Goal: Task Accomplishment & Management: Complete application form

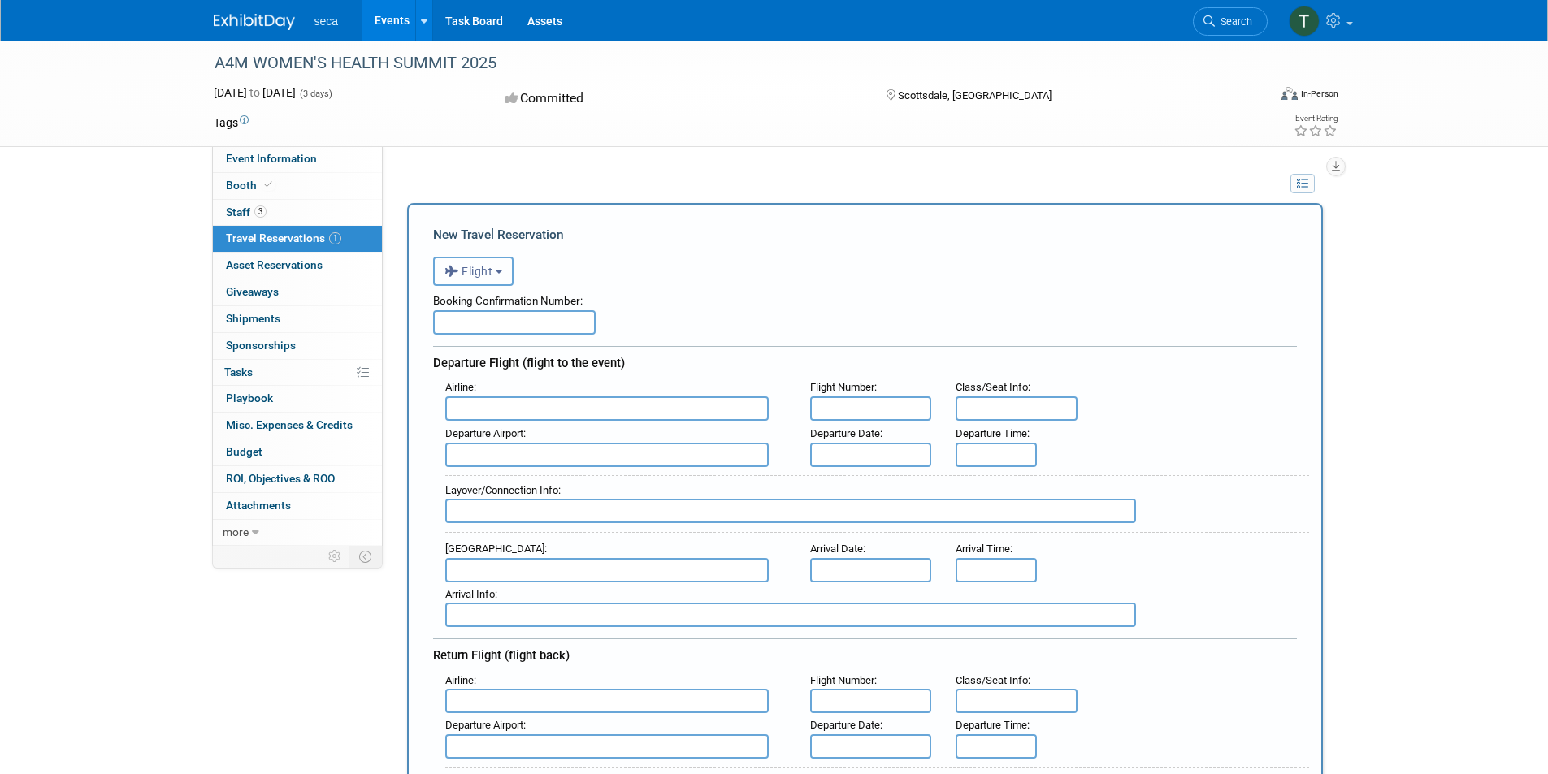
click at [489, 278] on span "Flight" at bounding box center [468, 271] width 49 height 13
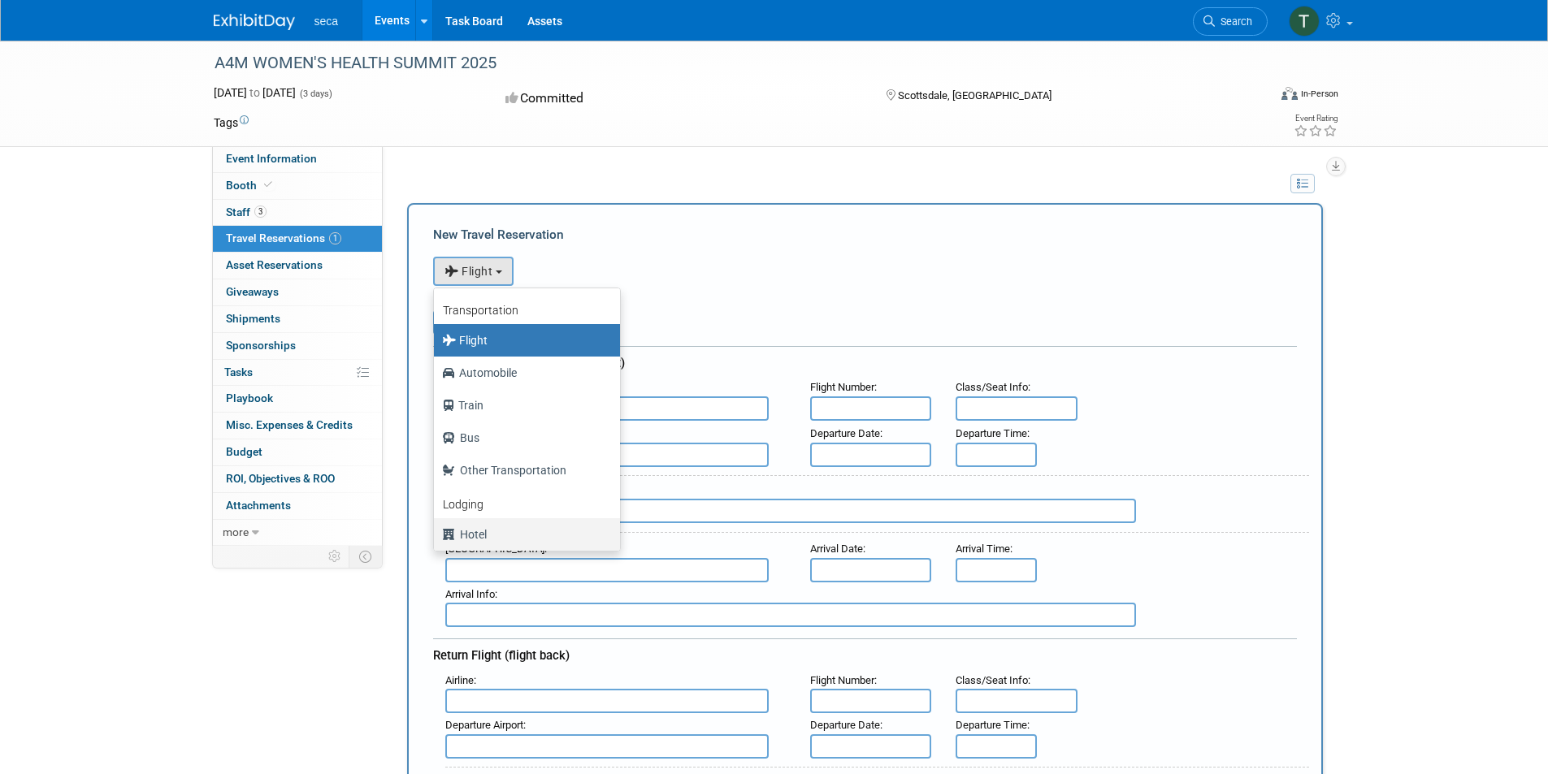
click at [497, 534] on label "Hotel" at bounding box center [523, 535] width 162 height 26
click at [436, 534] on input "Hotel" at bounding box center [431, 532] width 11 height 11
select select "6"
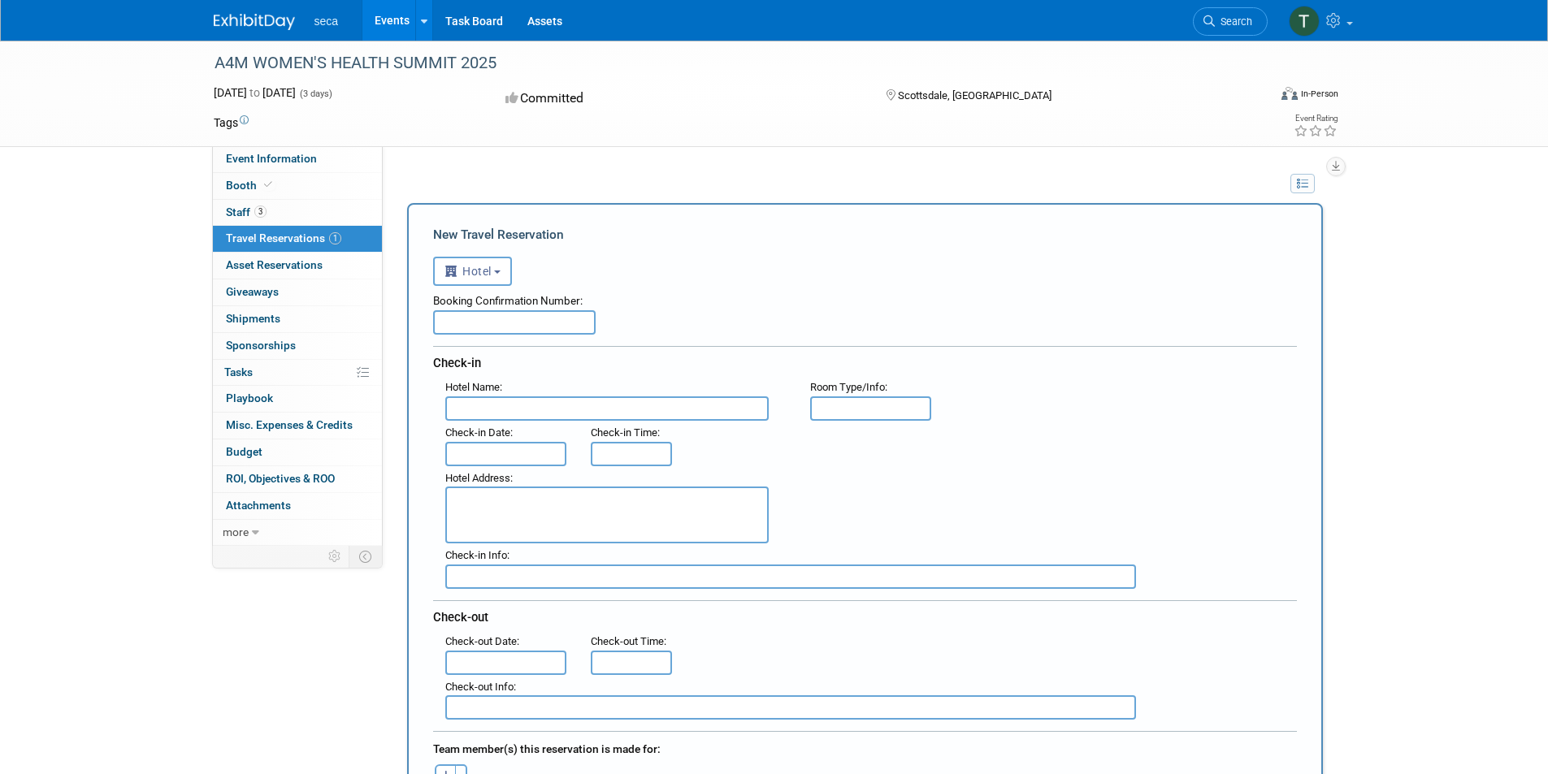
click at [495, 330] on input "text" at bounding box center [514, 322] width 163 height 24
paste input "DK6IQ5YC"
type input "DK6IQ5YC"
click at [518, 415] on input "text" at bounding box center [606, 409] width 323 height 24
paste input "The Westin Kierland Resort & Spa"
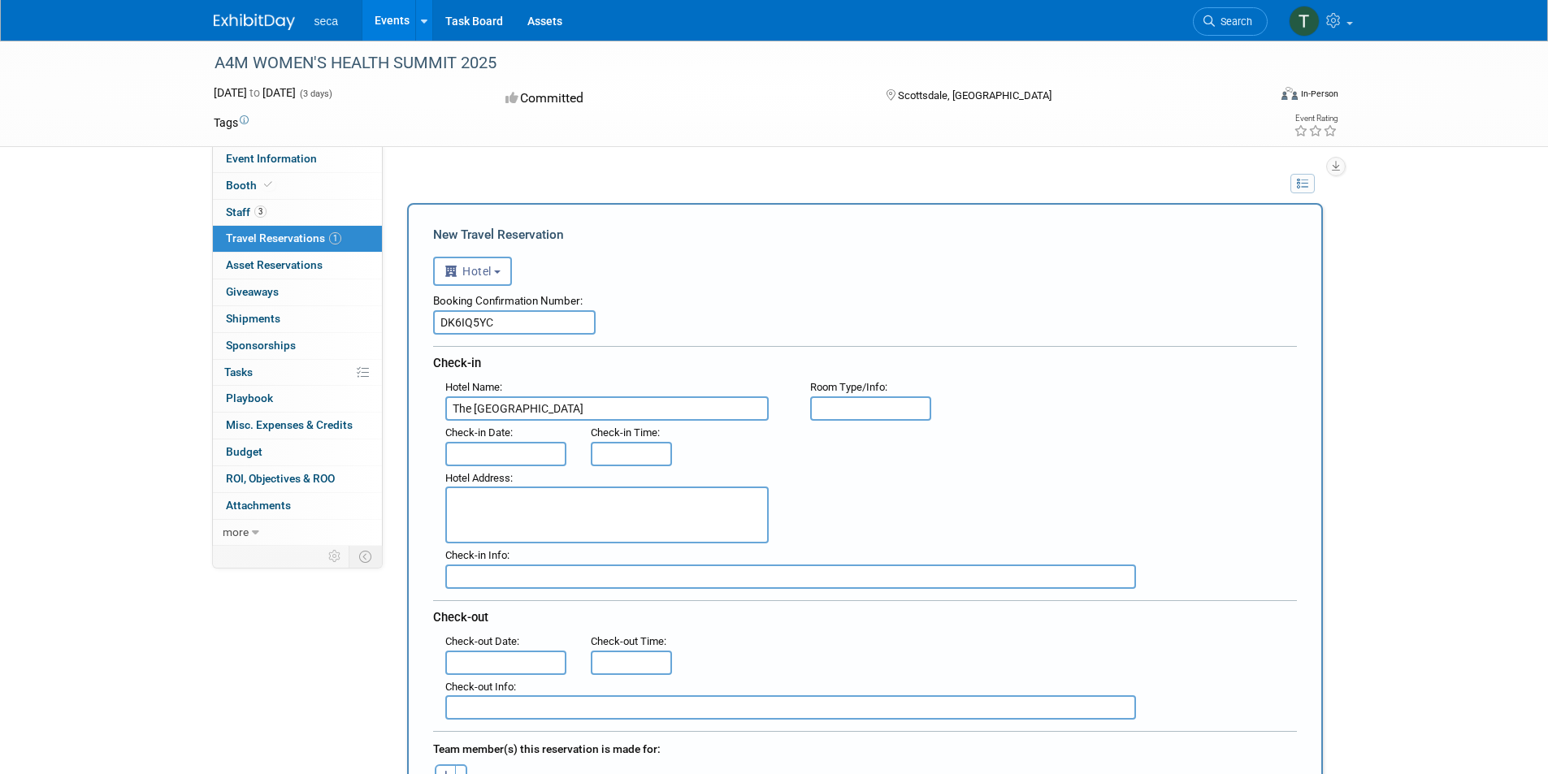
type input "The Westin Kierland Resort & Spa"
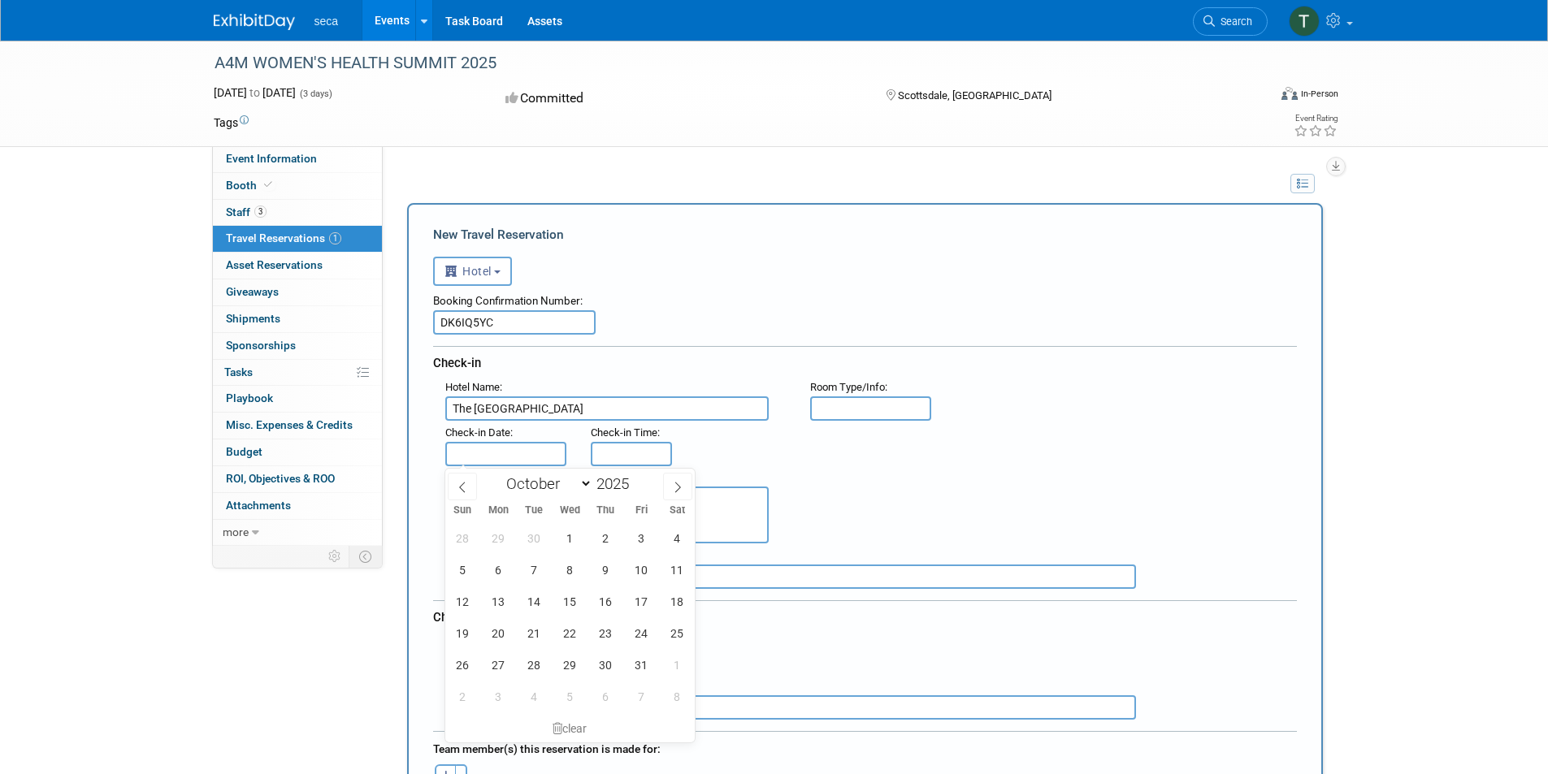
click at [506, 454] on input "text" at bounding box center [506, 454] width 122 height 24
click at [570, 566] on span "8" at bounding box center [570, 570] width 32 height 32
type input "Oct 8, 2025"
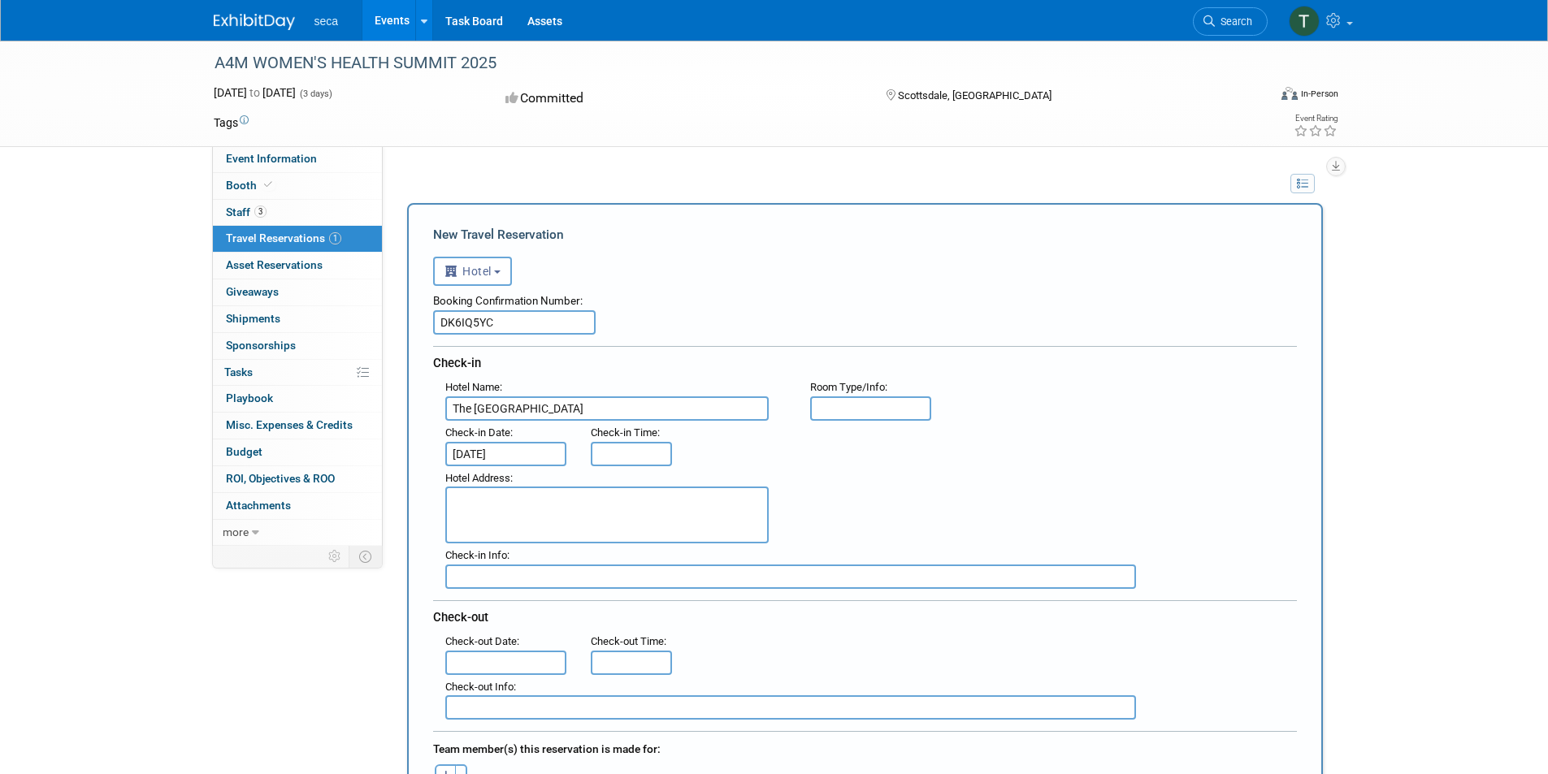
type input "3:00 PM"
click at [636, 453] on input "3:00 PM" at bounding box center [631, 454] width 81 height 24
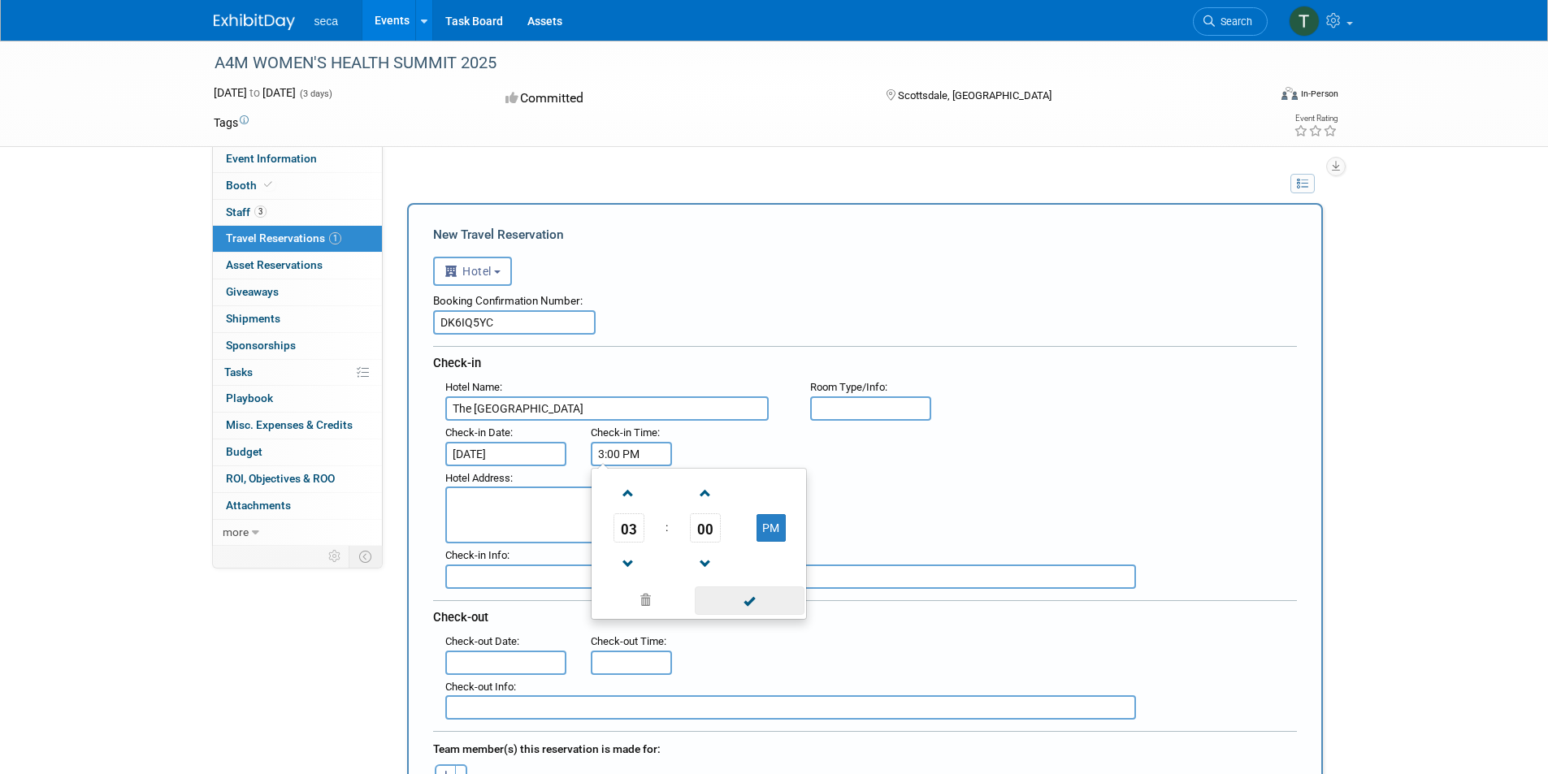
drag, startPoint x: 748, startPoint y: 609, endPoint x: 595, endPoint y: 553, distance: 162.5
click at [746, 609] on span at bounding box center [750, 601] width 110 height 28
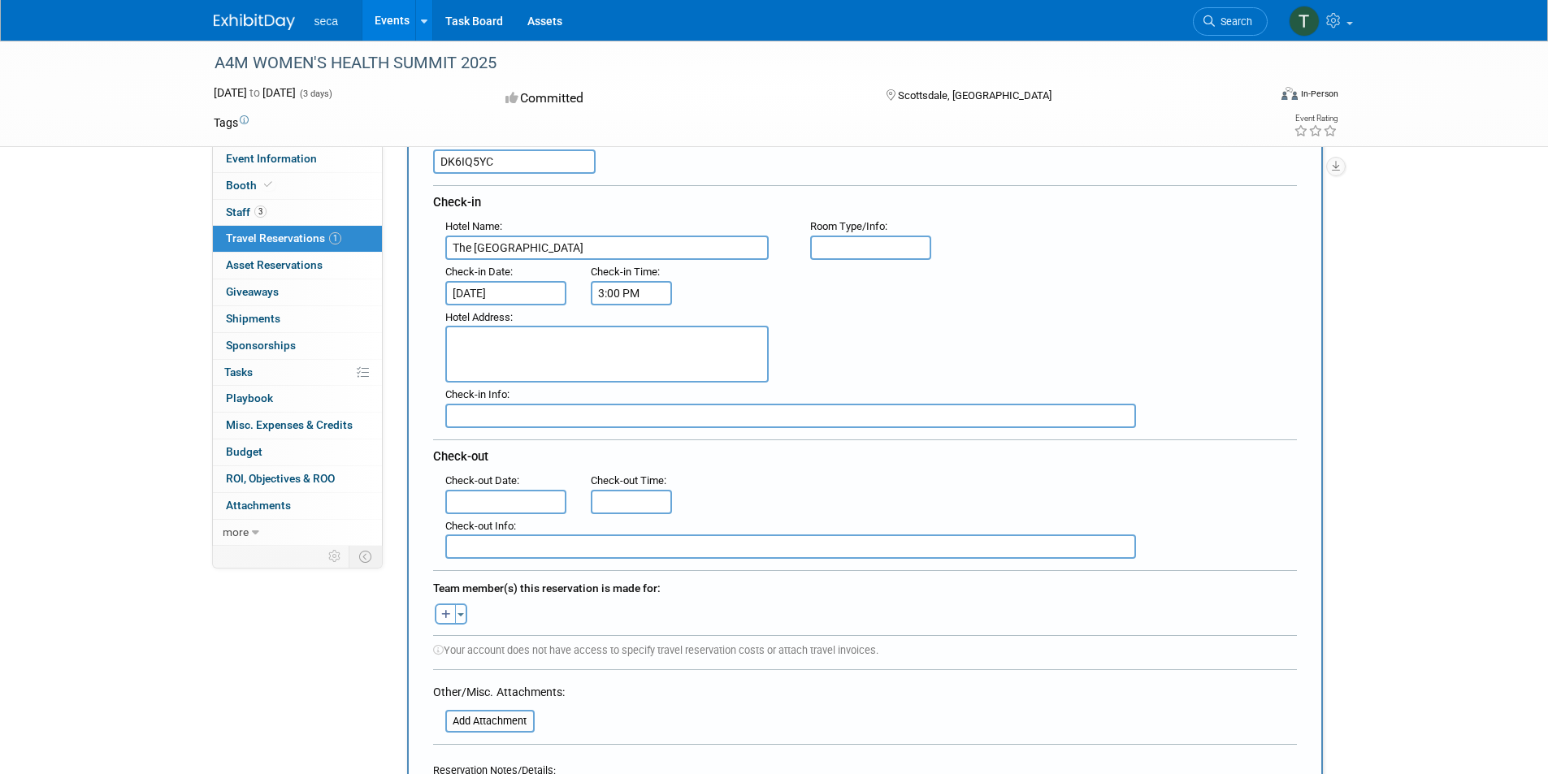
scroll to position [163, 0]
click at [565, 336] on textarea at bounding box center [606, 352] width 323 height 57
paste textarea "6902 East Greenway Parkway Scottsdale , AZ 85254 , United States of America"
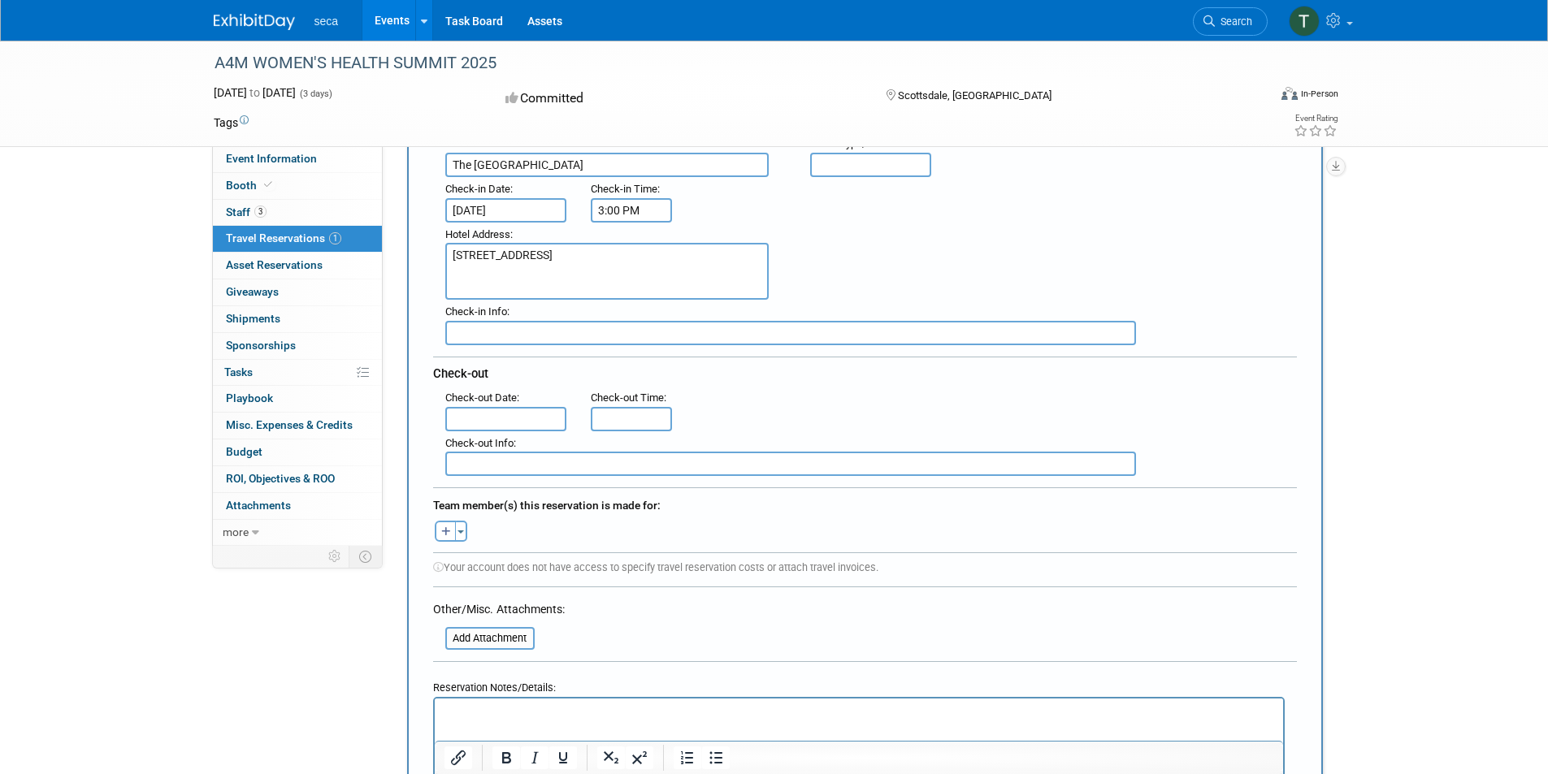
type textarea "6902 East Greenway Parkway Scottsdale , AZ 85254 , United States of America"
click at [524, 418] on input "text" at bounding box center [506, 419] width 122 height 24
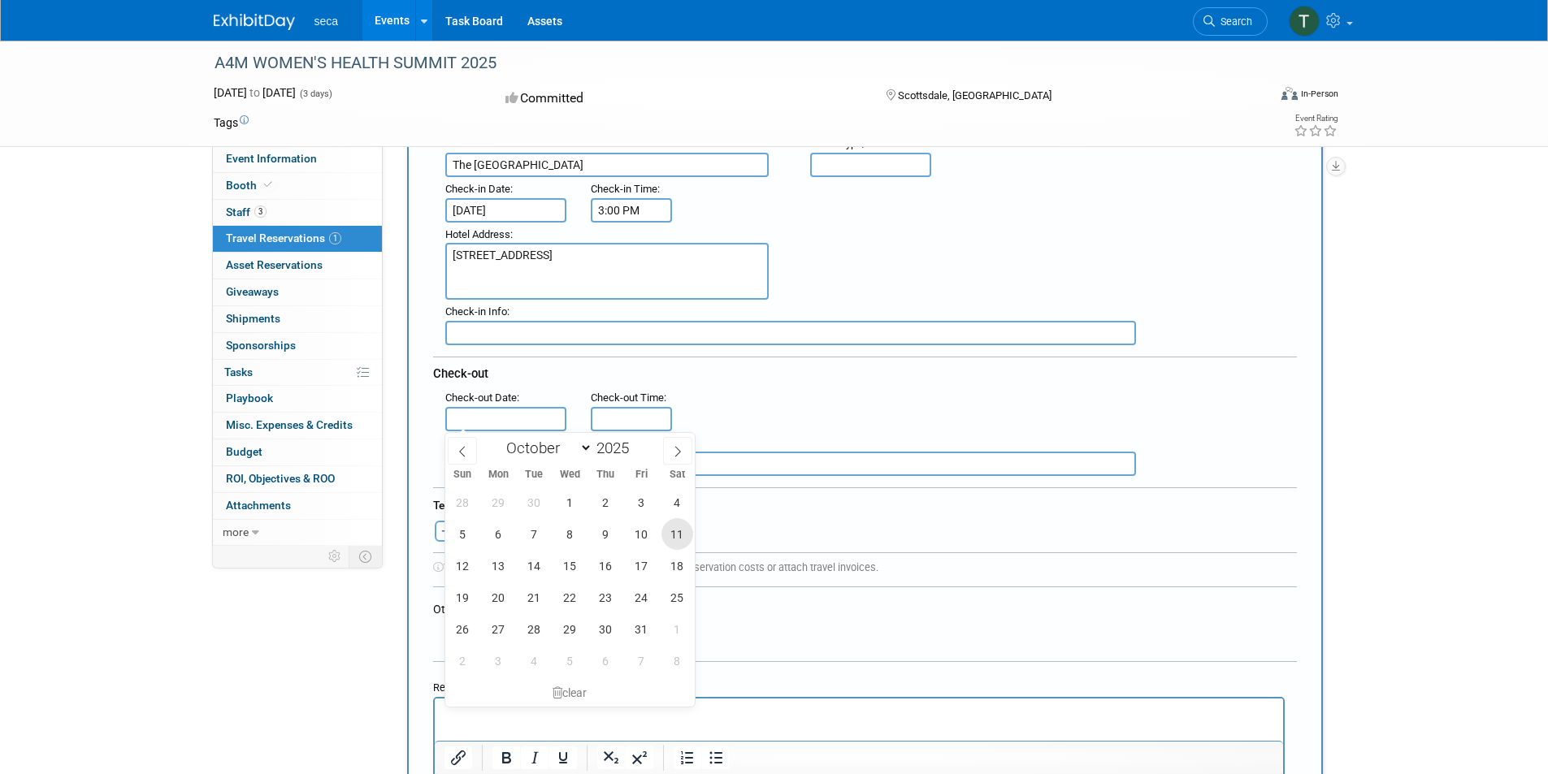
click at [679, 536] on span "11" at bounding box center [677, 534] width 32 height 32
type input "Oct 11, 2025"
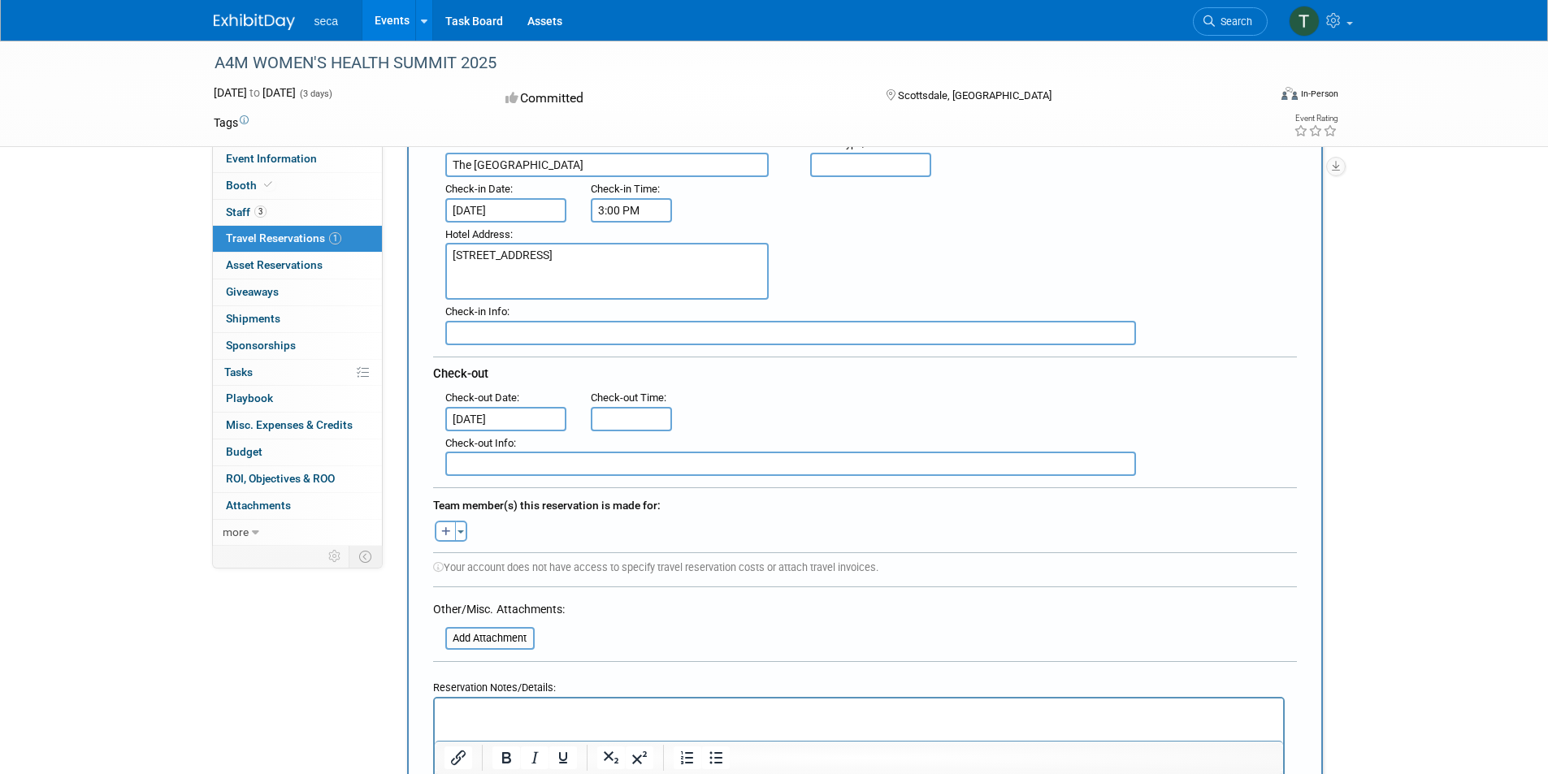
type input "11:00 AM"
click at [634, 414] on input "11:00 AM" at bounding box center [631, 419] width 81 height 24
click at [722, 566] on span at bounding box center [750, 566] width 110 height 28
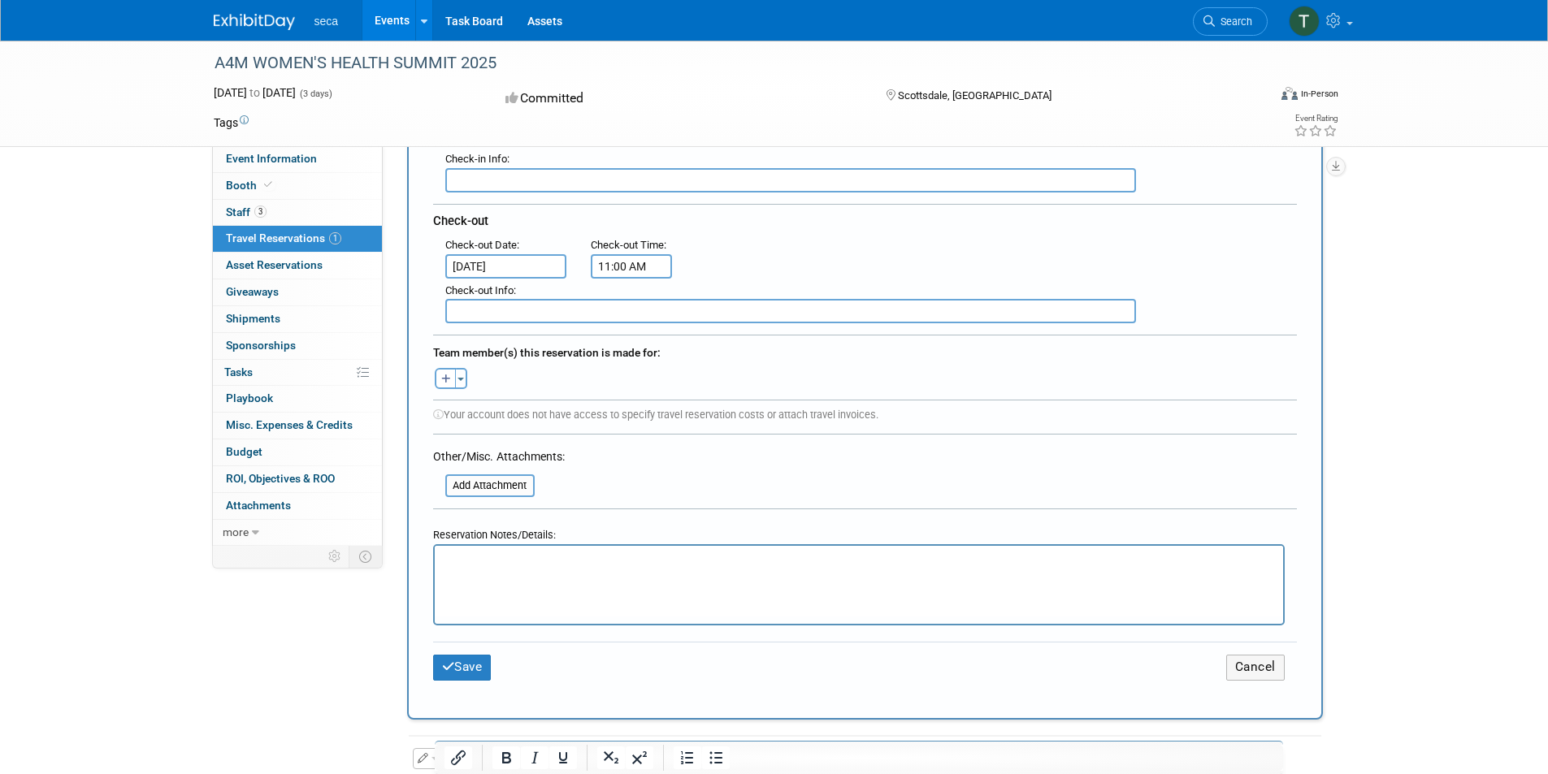
scroll to position [406, 0]
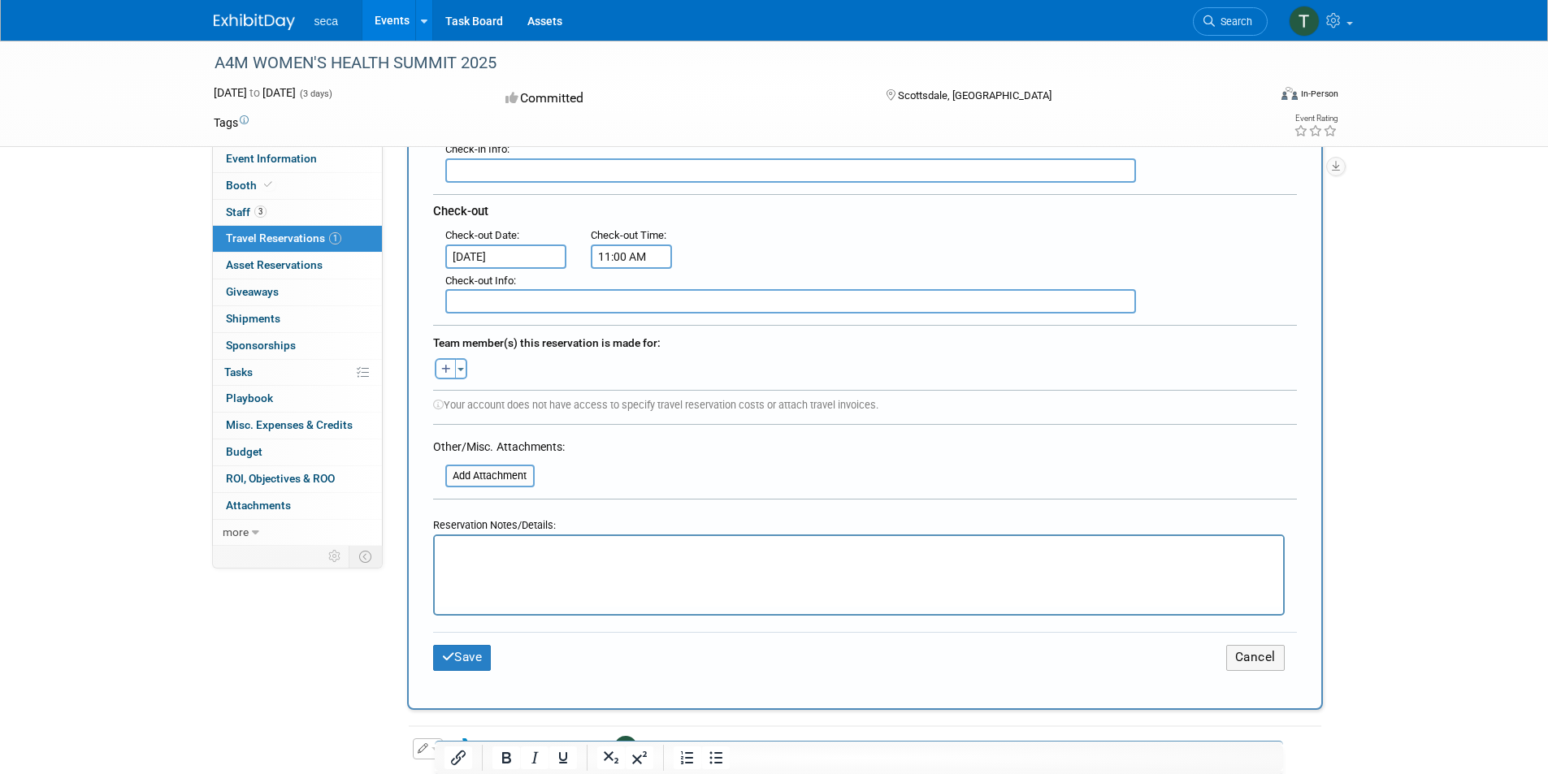
click at [446, 373] on icon "button" at bounding box center [446, 370] width 10 height 11
select select
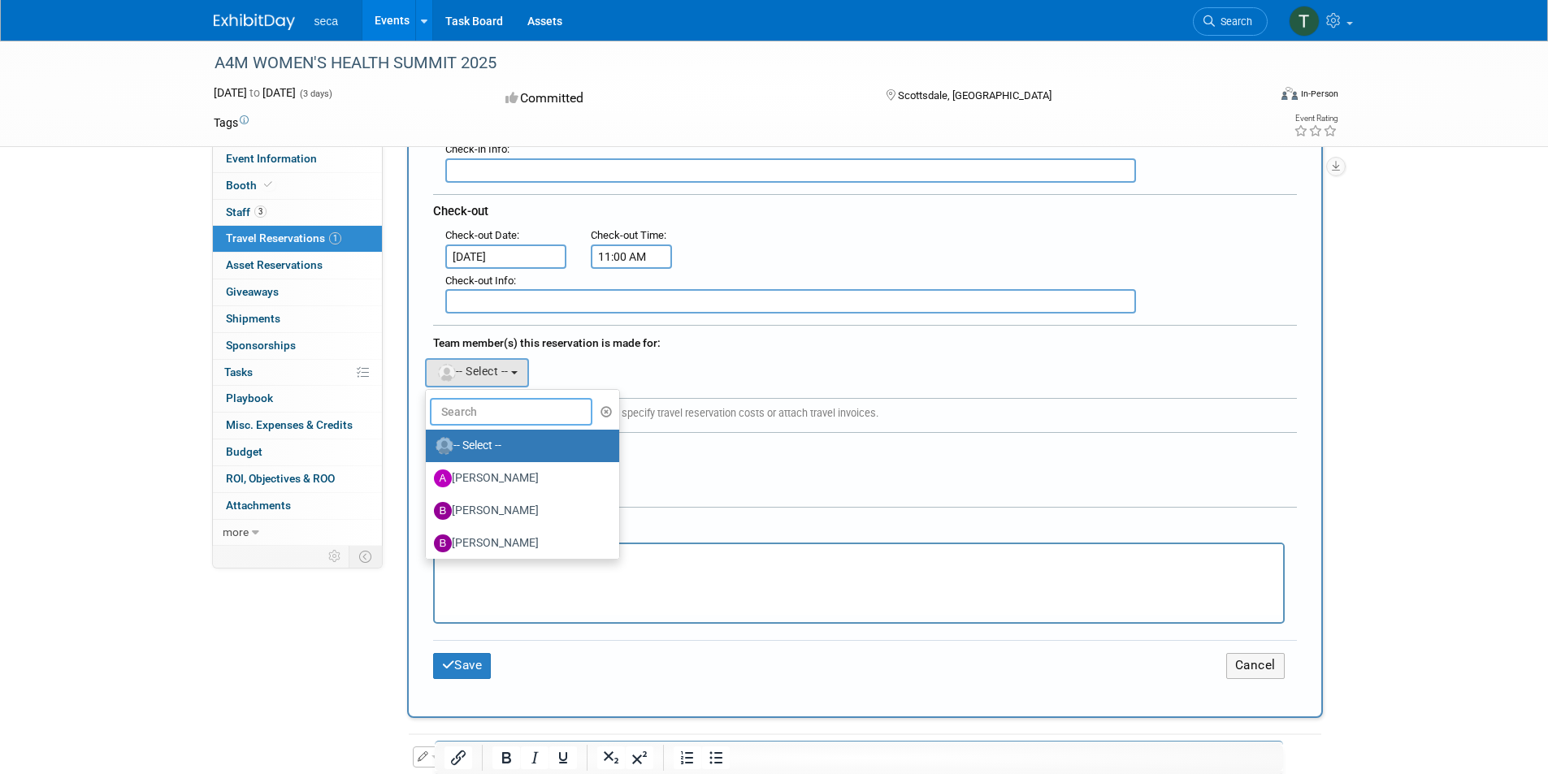
click at [484, 401] on input "text" at bounding box center [511, 412] width 163 height 28
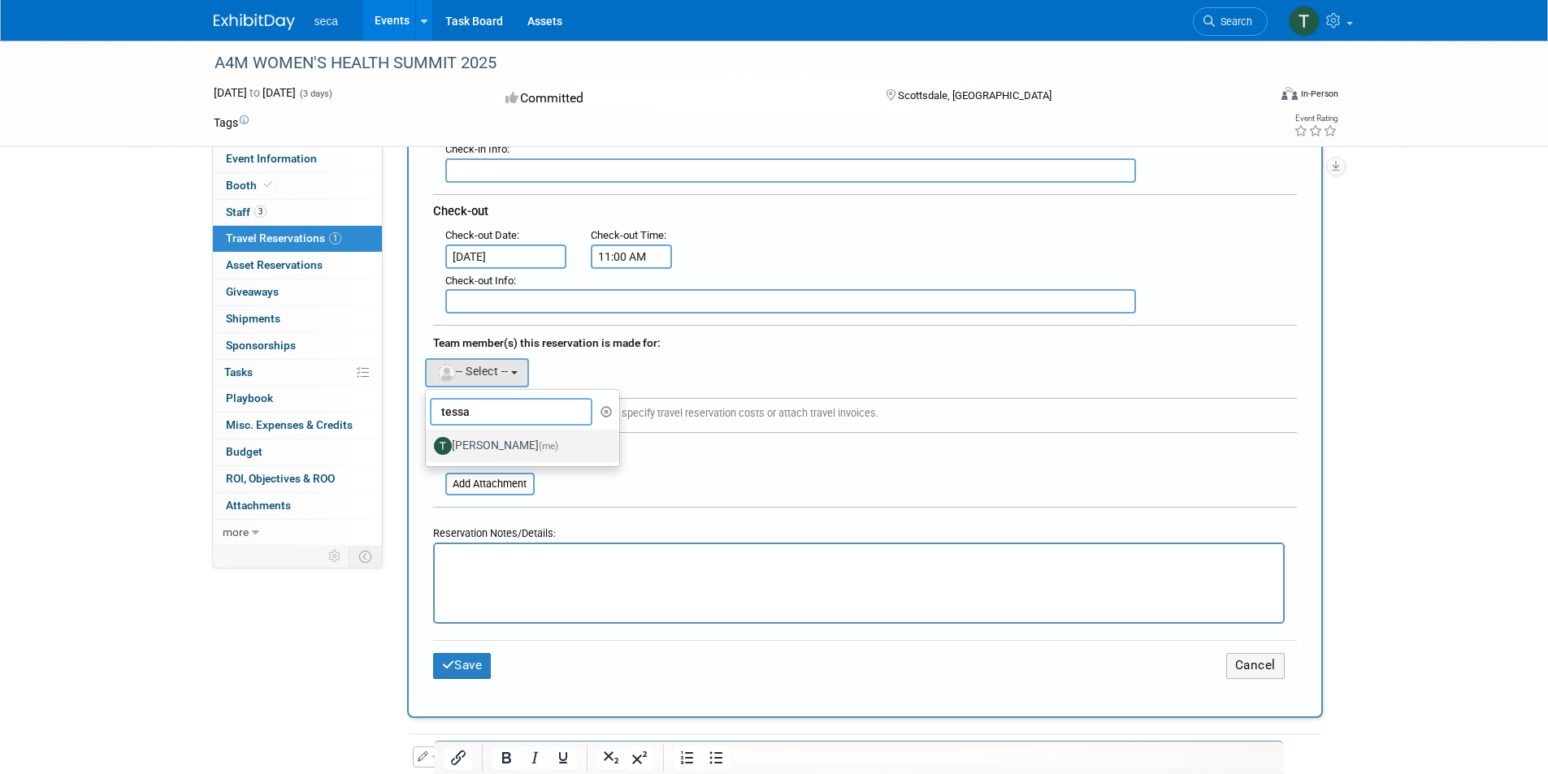
type input "tessa"
click at [545, 449] on label "Tessa Schwikerath (me)" at bounding box center [519, 446] width 170 height 26
click at [428, 449] on input "Tessa Schwikerath (me)" at bounding box center [423, 444] width 11 height 11
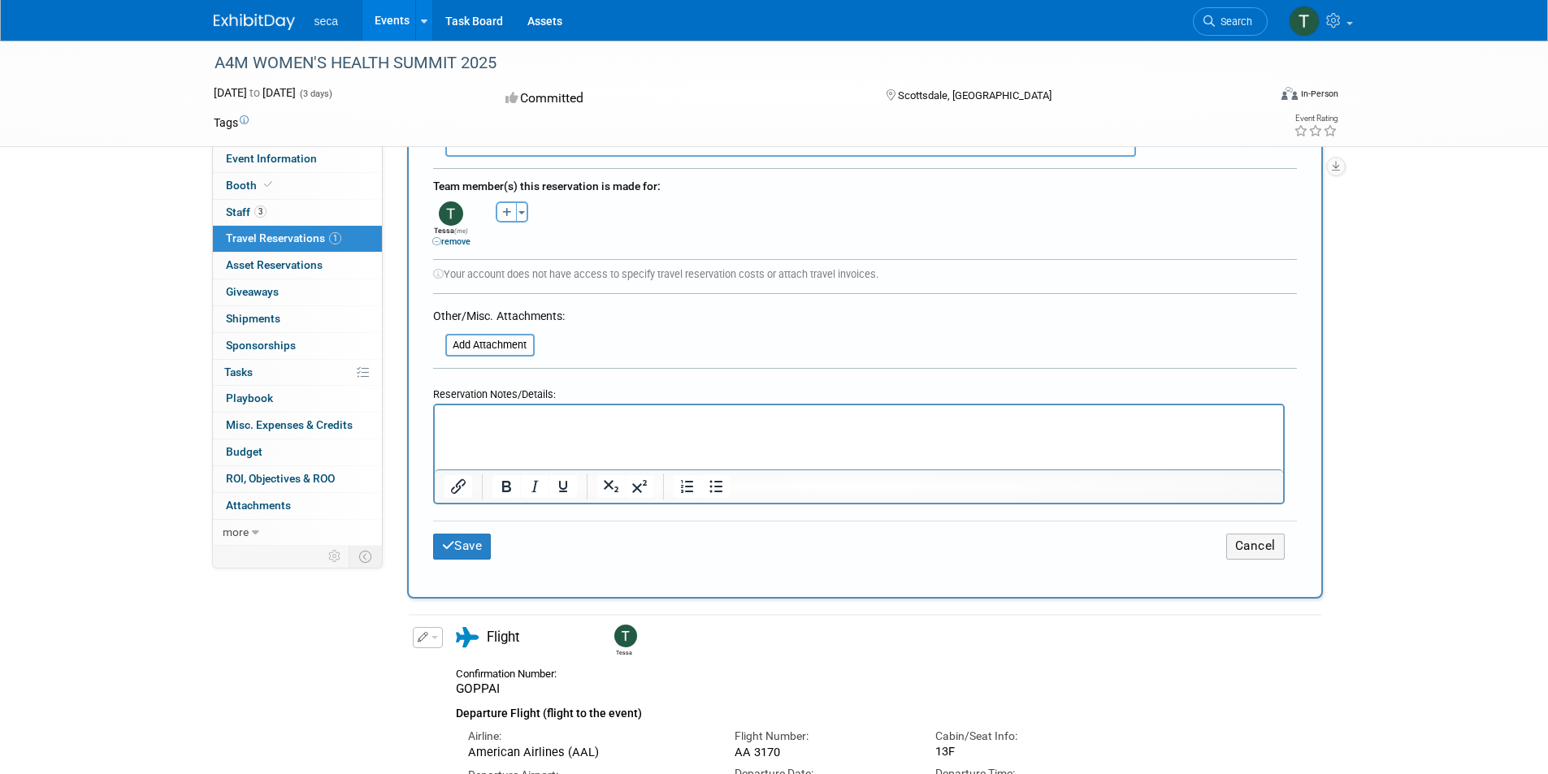
scroll to position [569, 0]
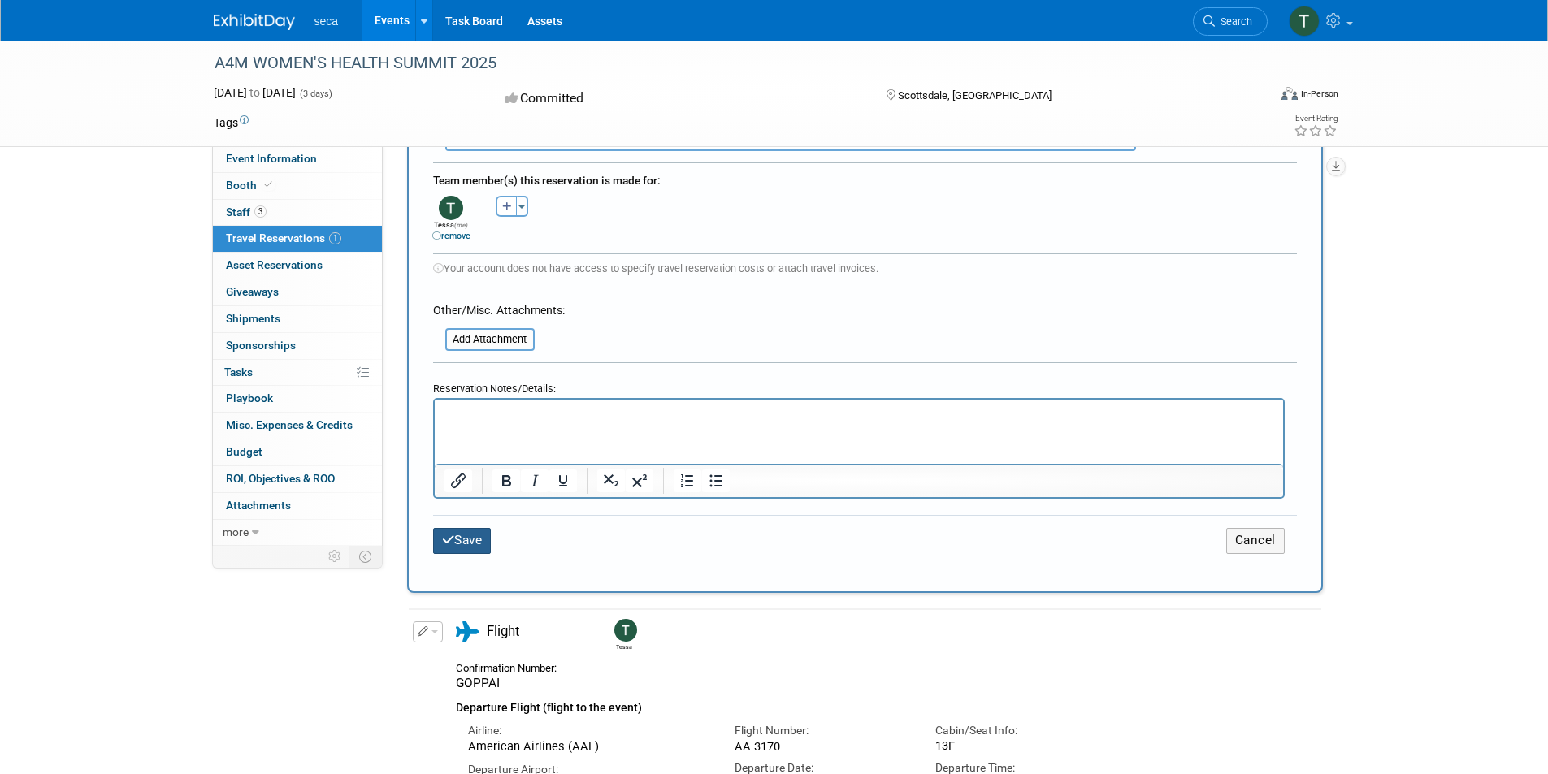
click at [488, 542] on button "Save" at bounding box center [462, 540] width 59 height 25
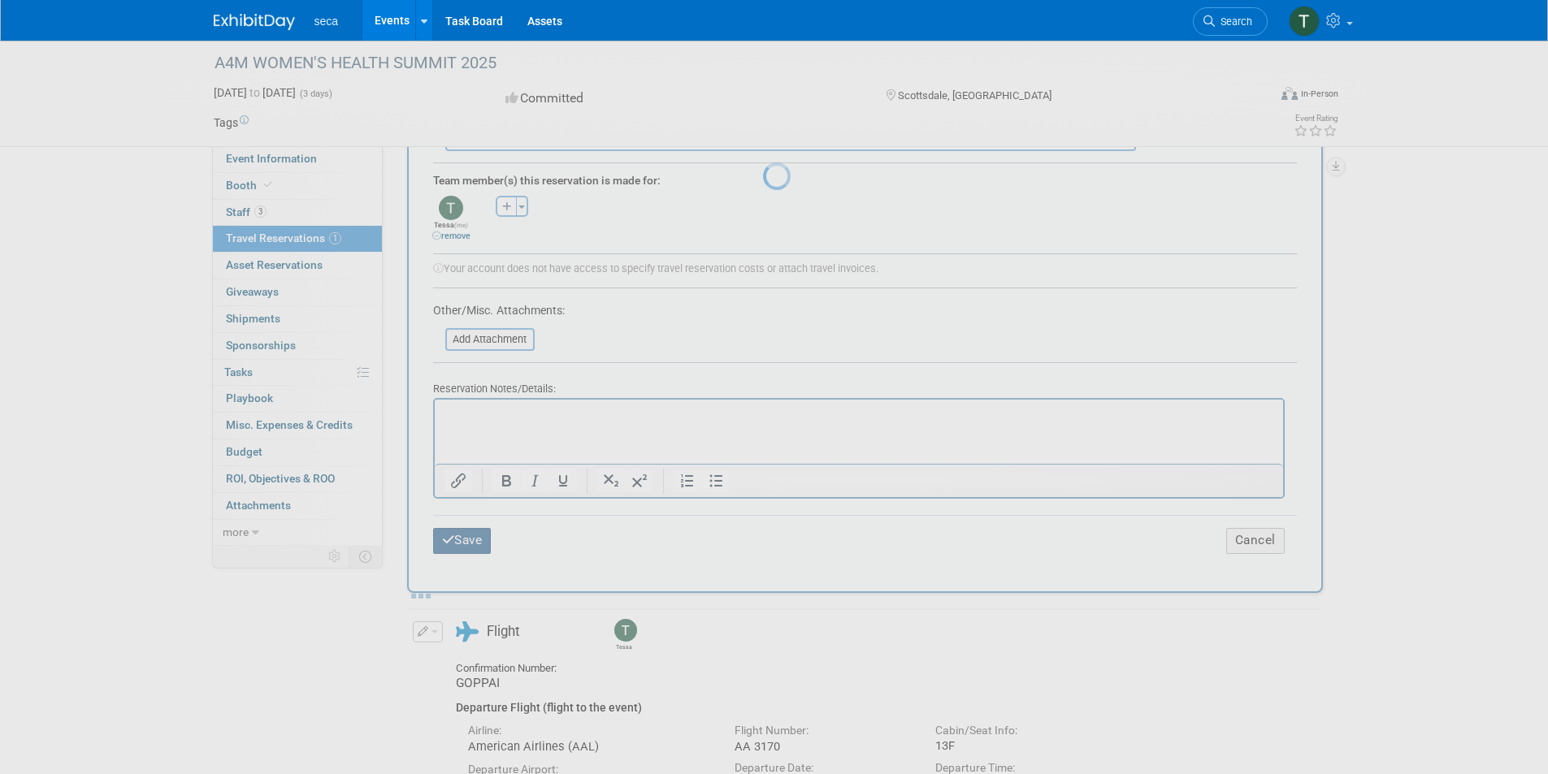
scroll to position [0, 0]
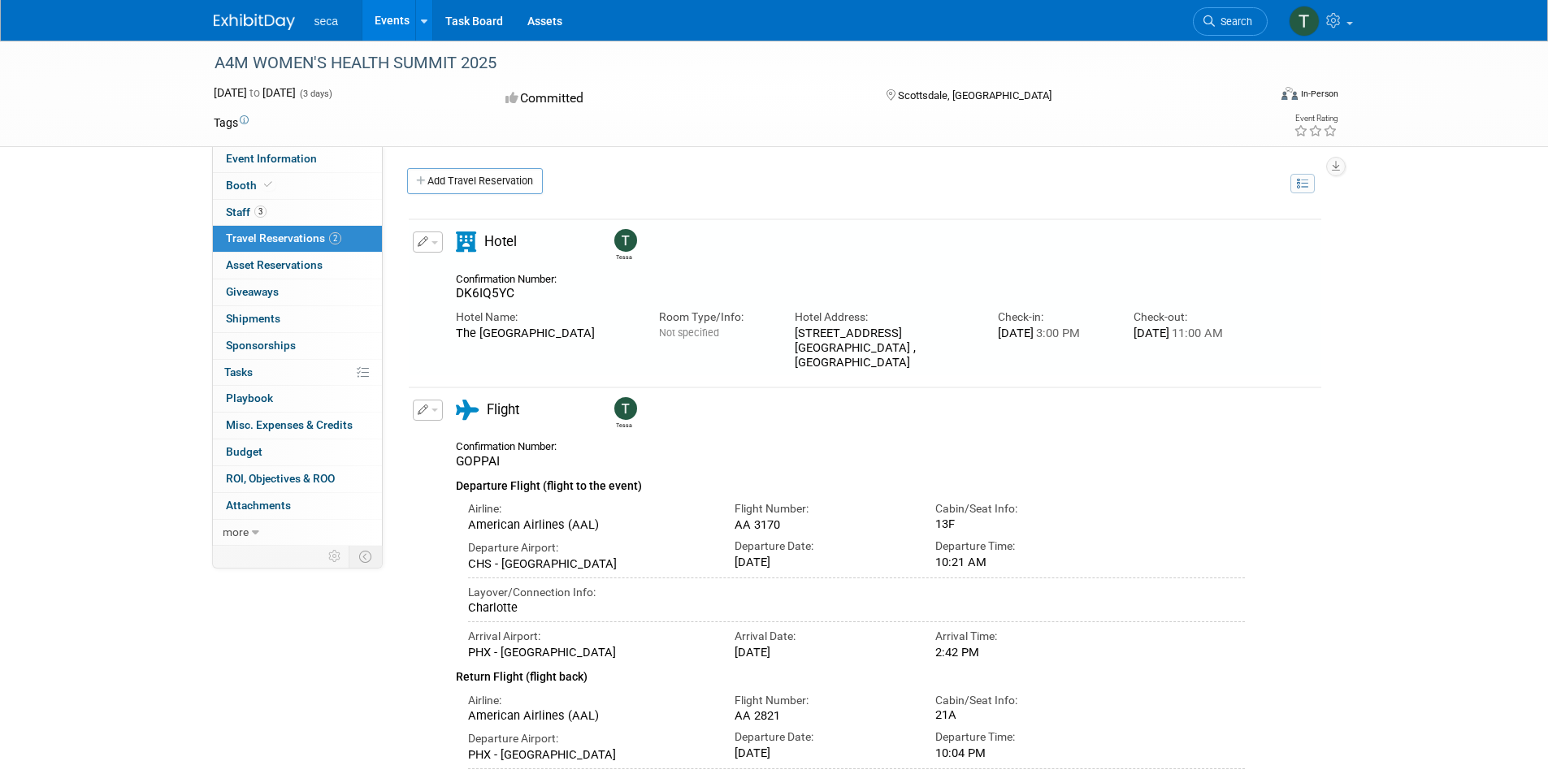
click at [241, 8] on link at bounding box center [264, 13] width 101 height 13
